Goal: Information Seeking & Learning: Learn about a topic

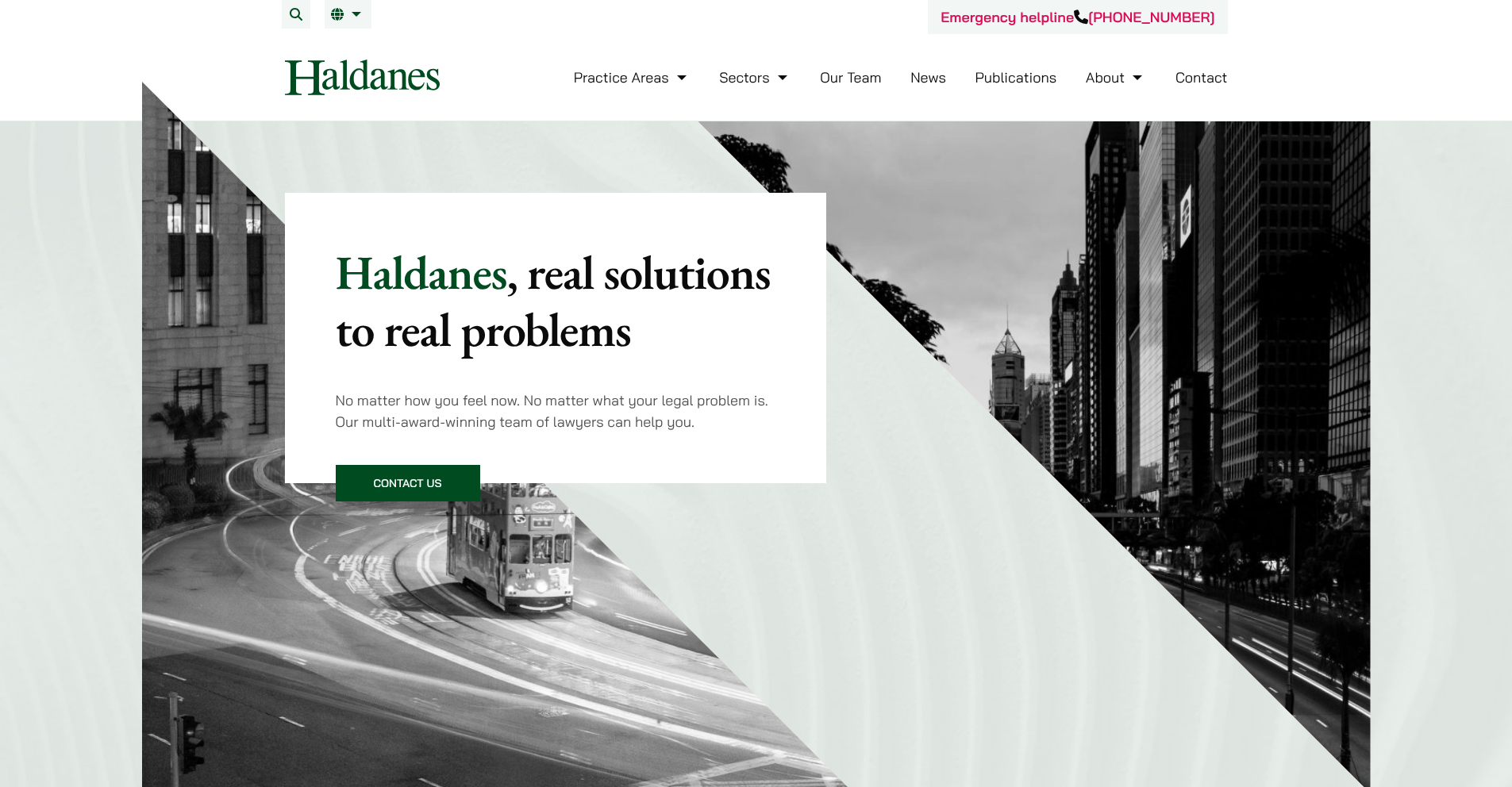
click at [845, 78] on link "Our Team" at bounding box center [850, 78] width 61 height 18
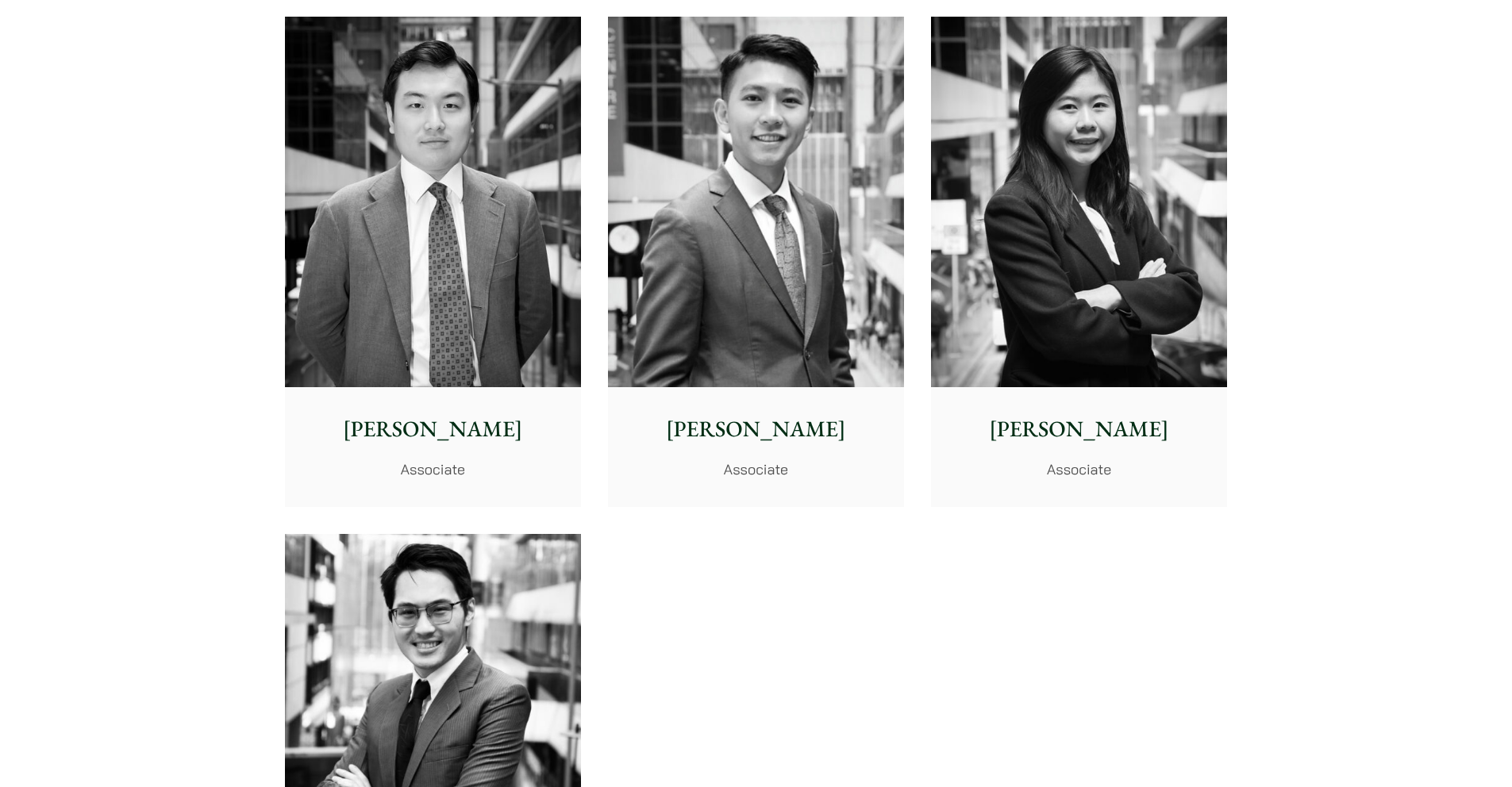
scroll to position [6237, 0]
click at [858, 293] on img at bounding box center [756, 202] width 296 height 371
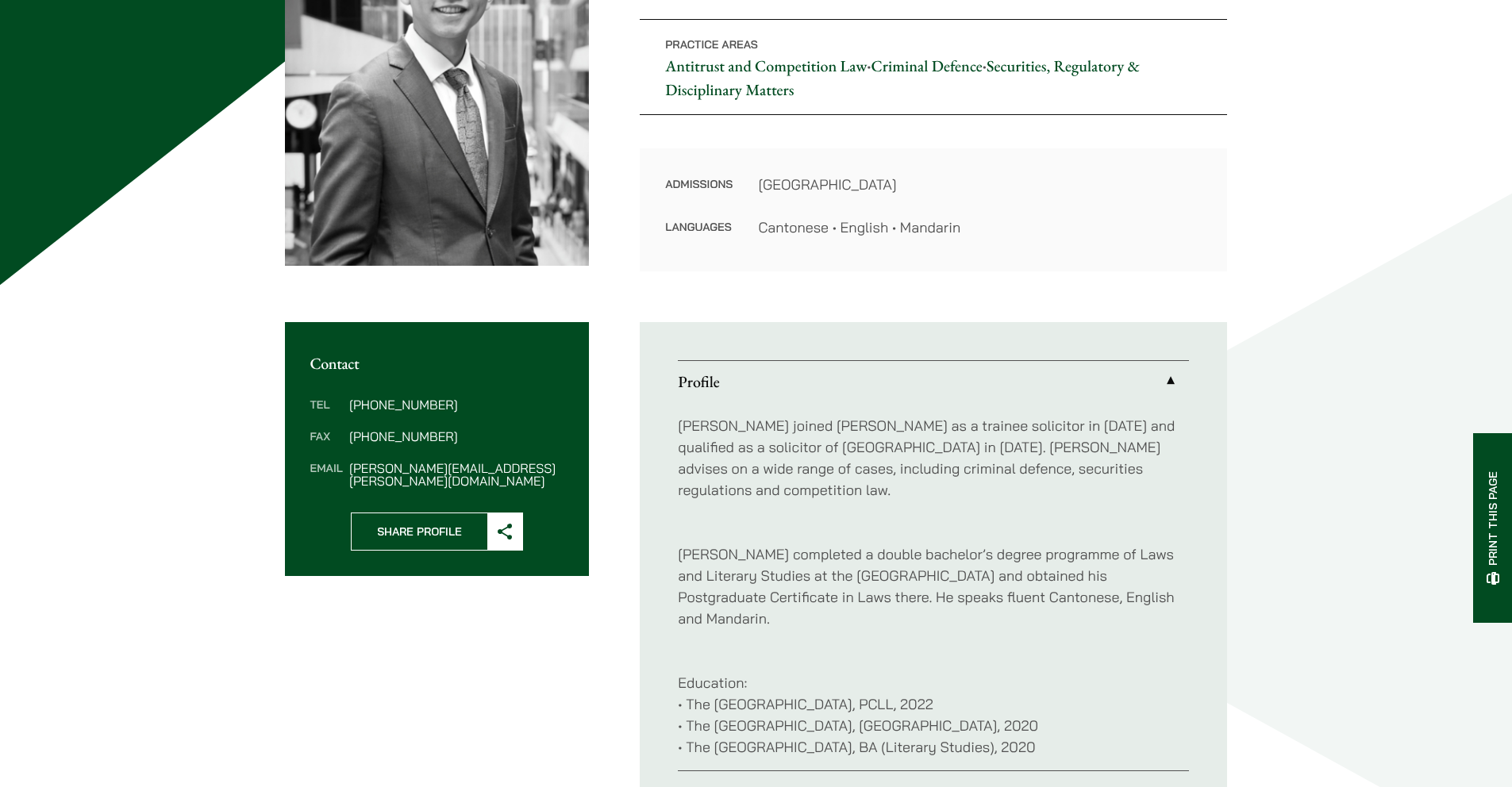
scroll to position [294, 0]
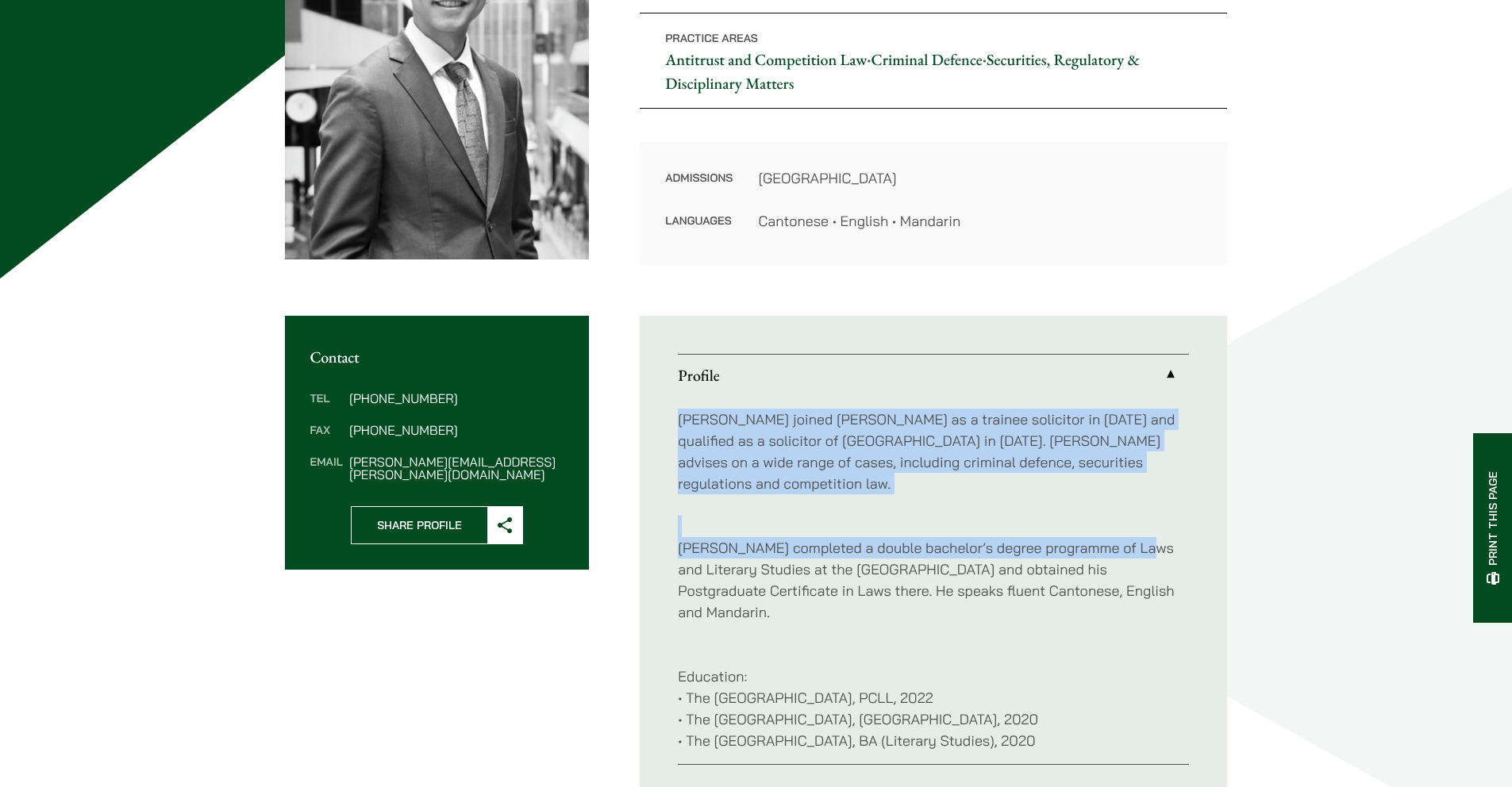
drag, startPoint x: 662, startPoint y: 416, endPoint x: 1133, endPoint y: 526, distance: 483.7
click at [1133, 526] on ul "Profile Brian joined Haldanes as a trainee solicitor in 2022 and qualified as a…" at bounding box center [932, 559] width 587 height 487
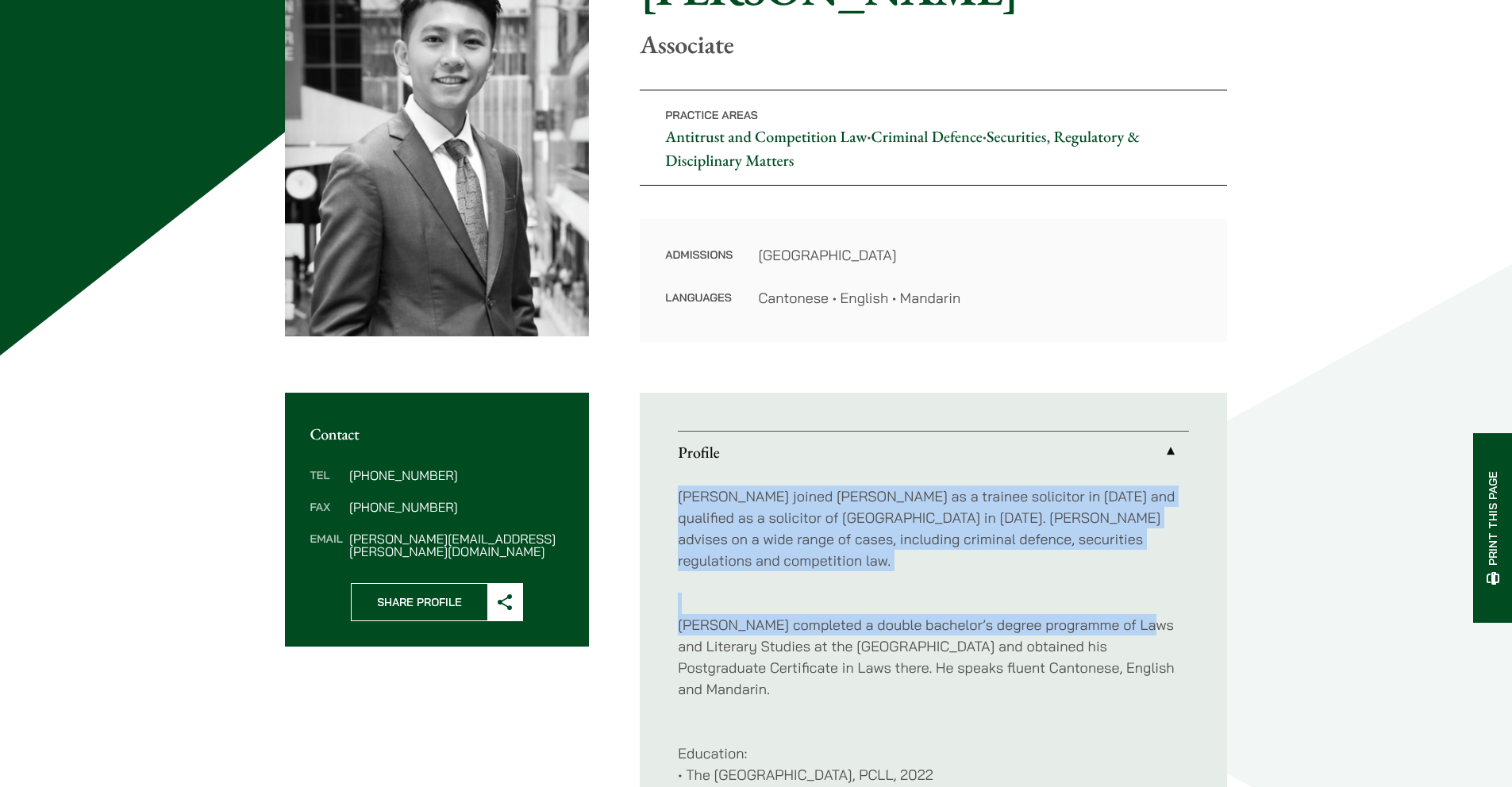
scroll to position [0, 0]
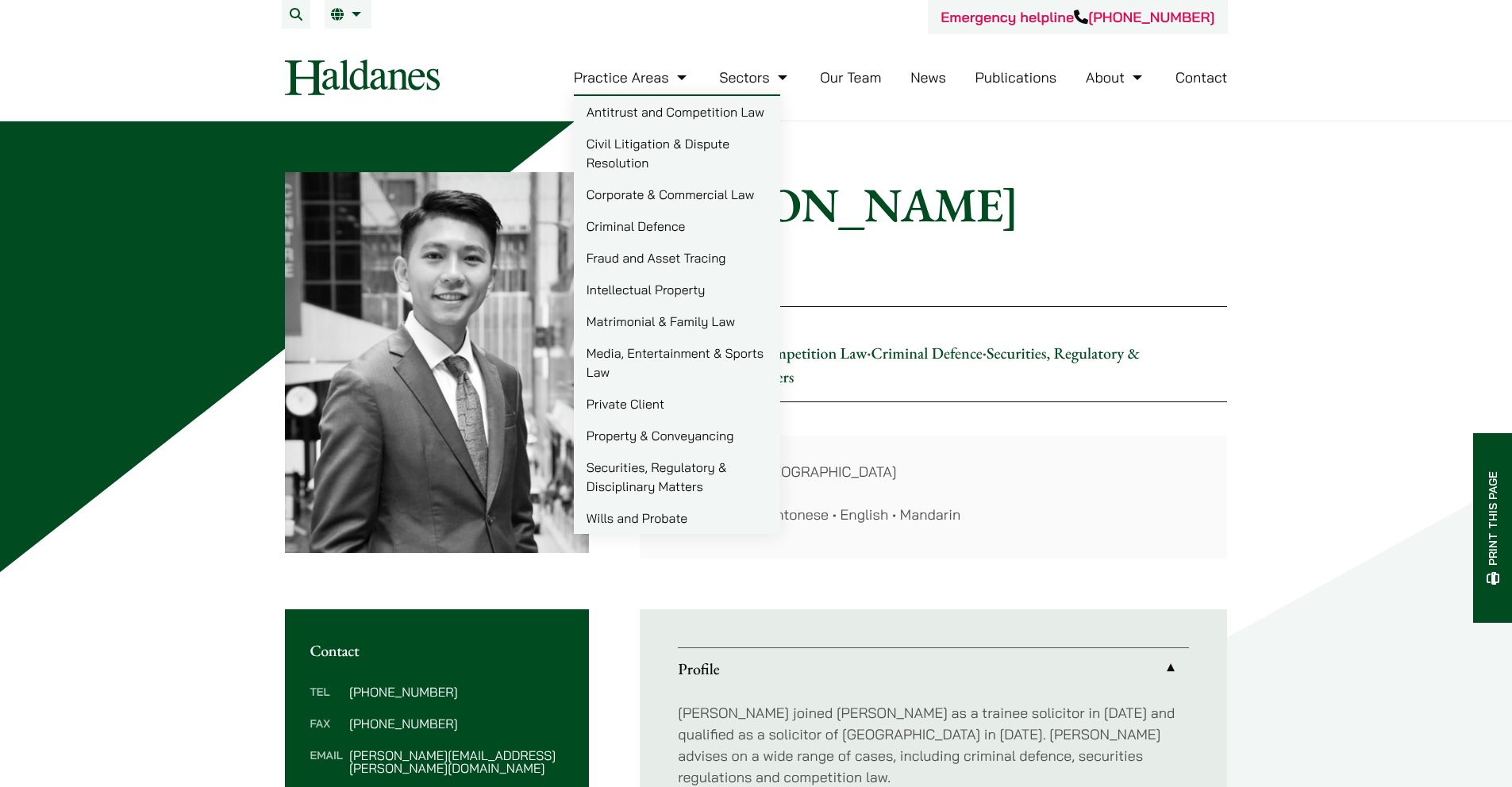
drag, startPoint x: 481, startPoint y: 30, endPoint x: 561, endPoint y: 22, distance: 80.4
click at [481, 30] on div "Emergency helpline +852 9763 5524" at bounding box center [756, 17] width 943 height 34
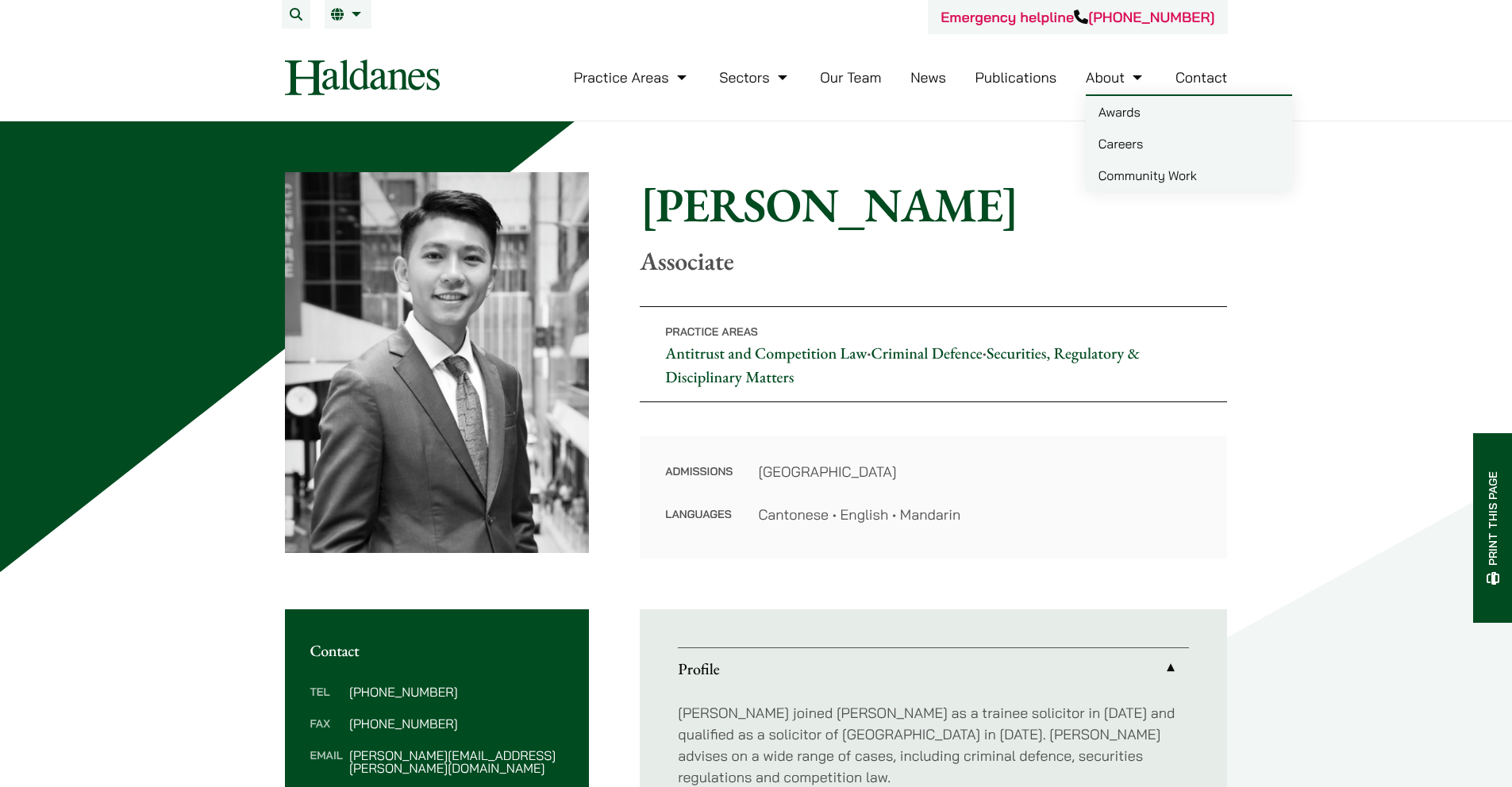
click at [1129, 137] on link "Careers" at bounding box center [1188, 143] width 206 height 32
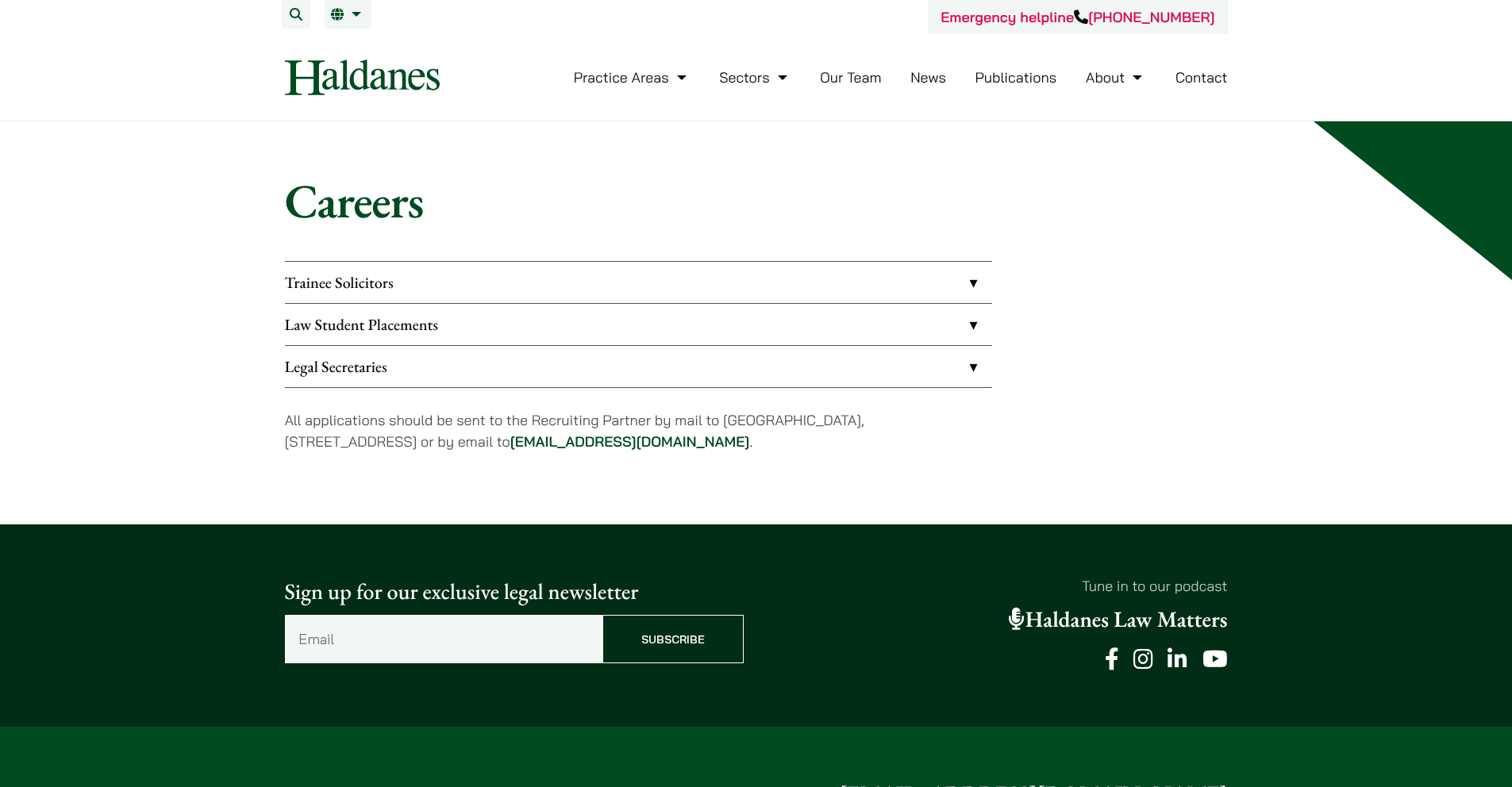
click at [768, 334] on link "Law Student Placements" at bounding box center [638, 325] width 707 height 41
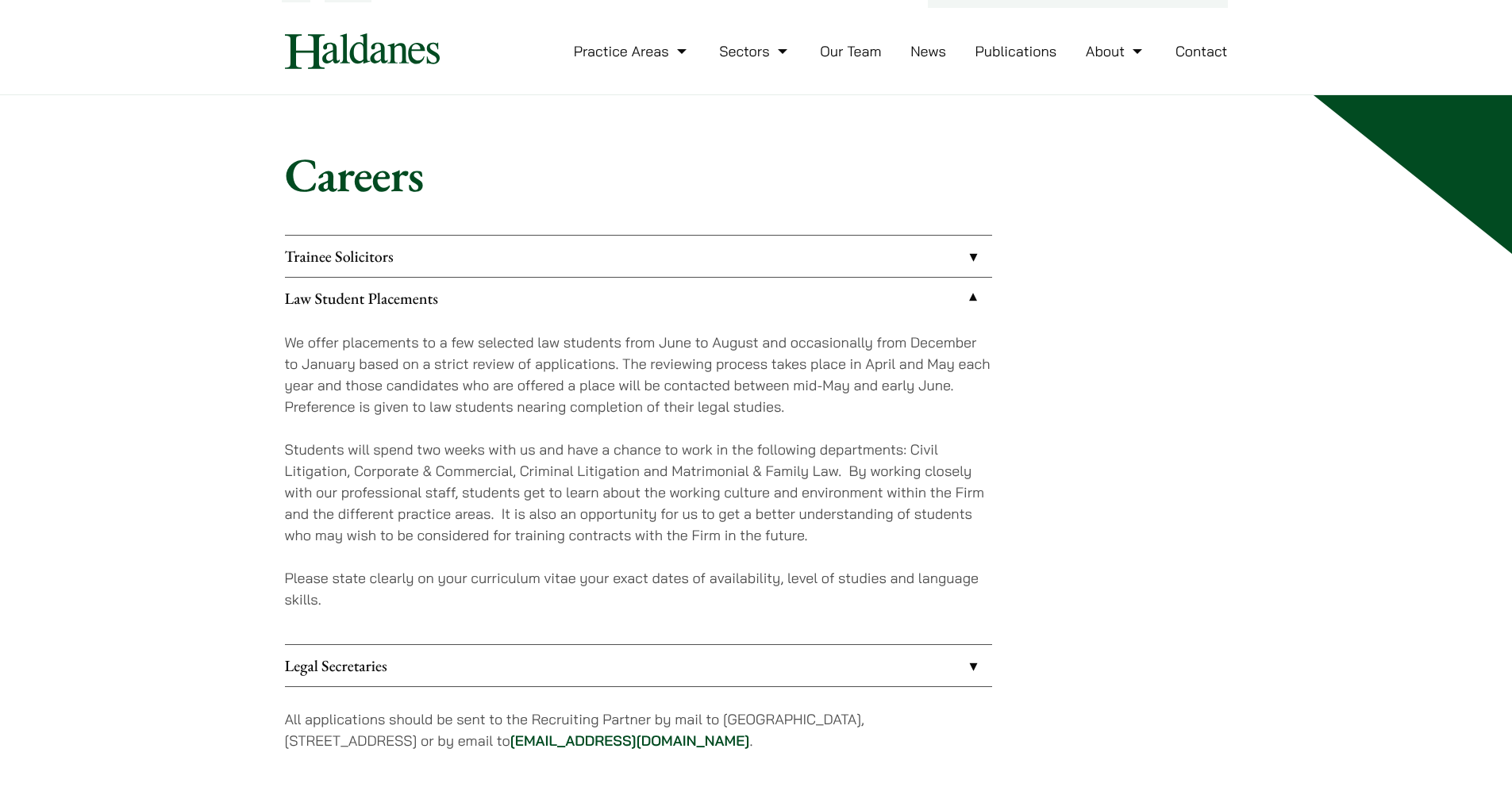
scroll to position [28, 0]
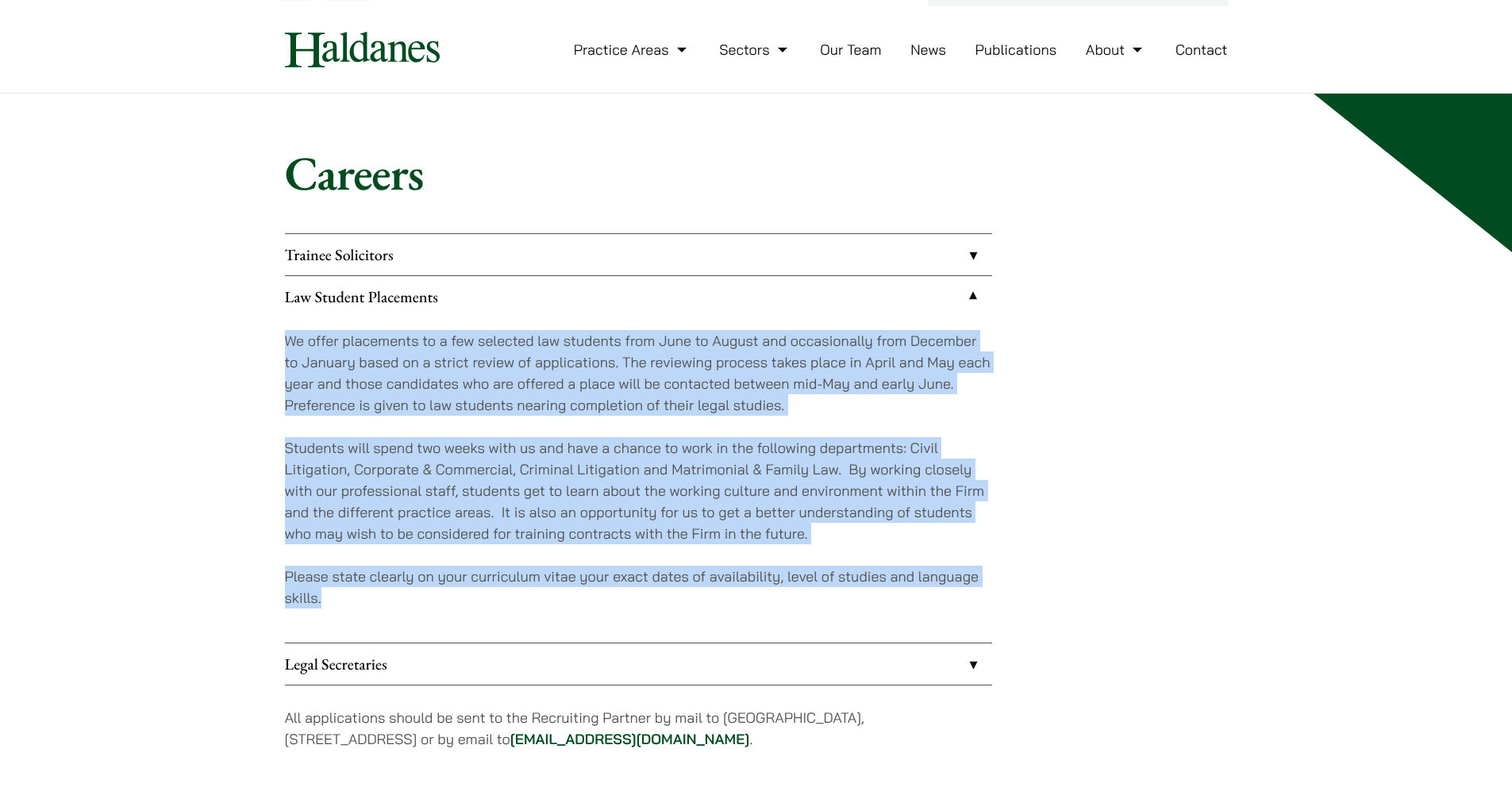
drag, startPoint x: 249, startPoint y: 339, endPoint x: 1109, endPoint y: 639, distance: 910.8
click at [1109, 639] on div "Careers Trainee Solicitors We look to recruit two to four top-quality trainee s…" at bounding box center [756, 458] width 1512 height 728
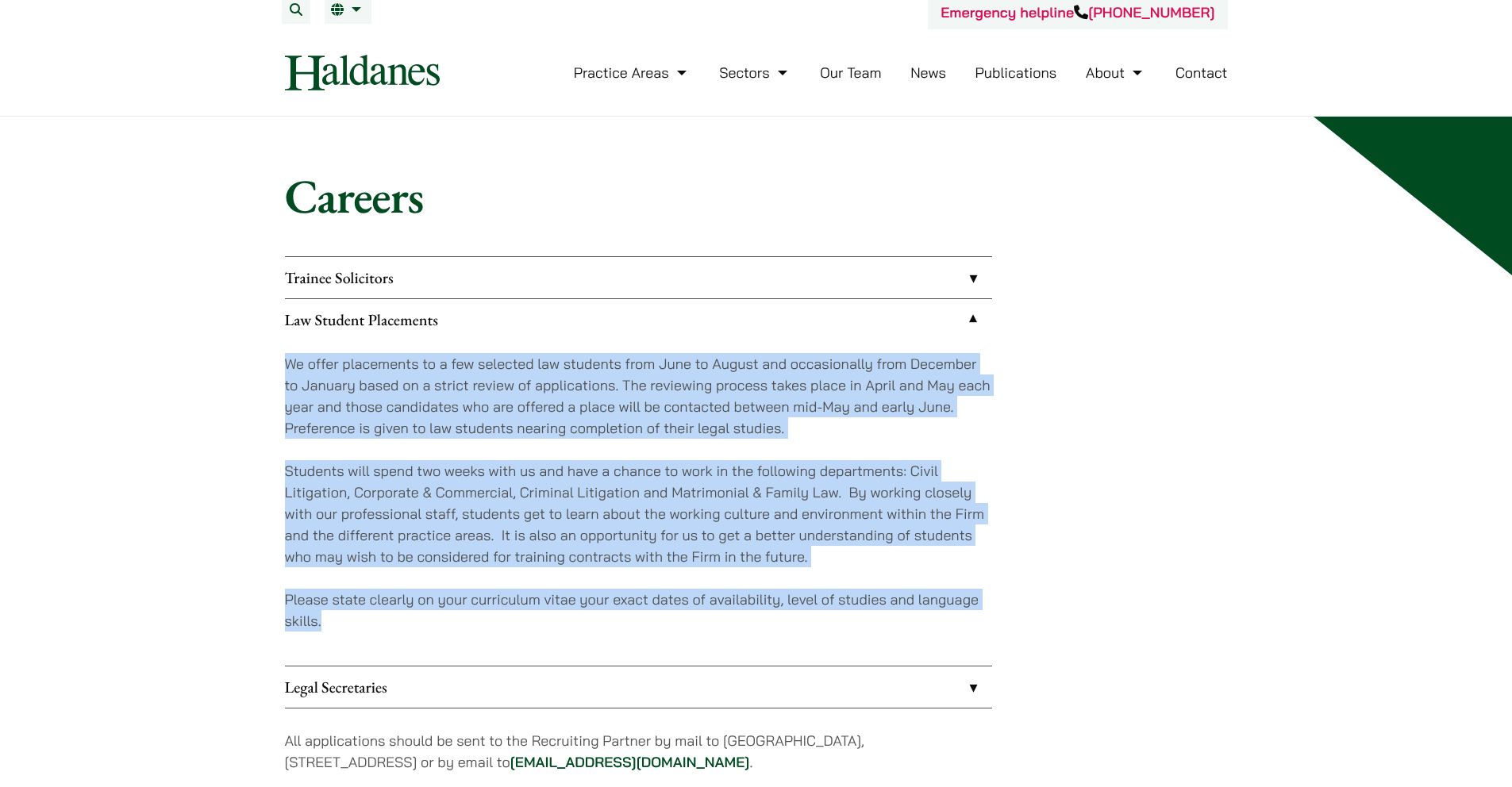
scroll to position [0, 0]
